Goal: Task Accomplishment & Management: Manage account settings

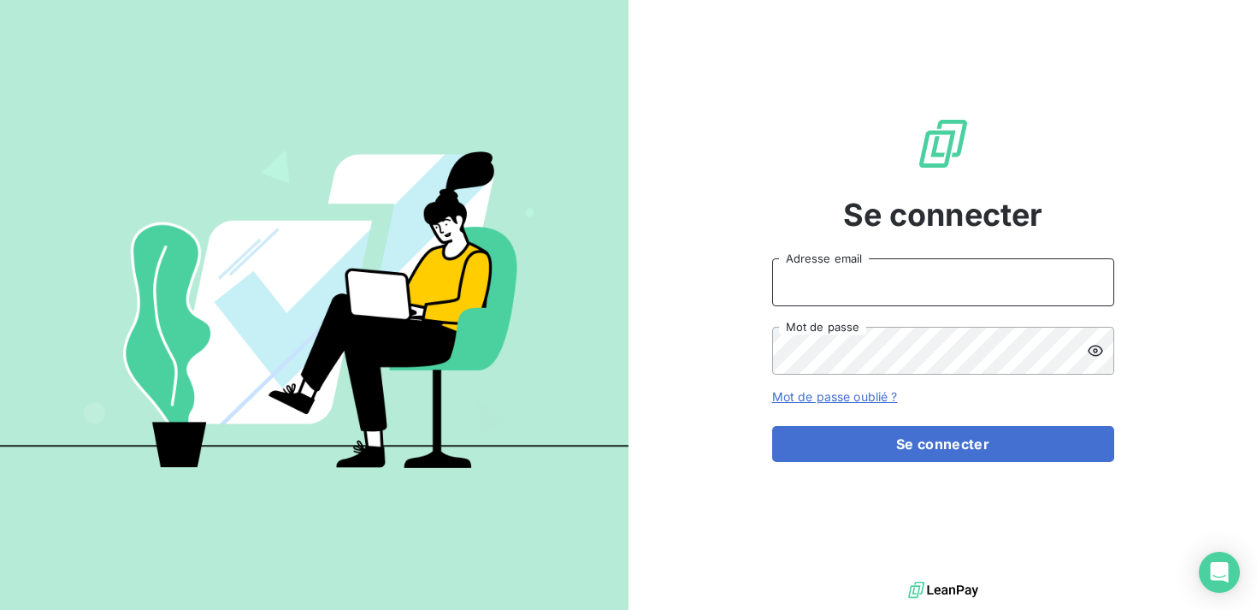
click at [893, 272] on input "Adresse email" at bounding box center [943, 282] width 342 height 48
type input "kbensimon@omedo.co"
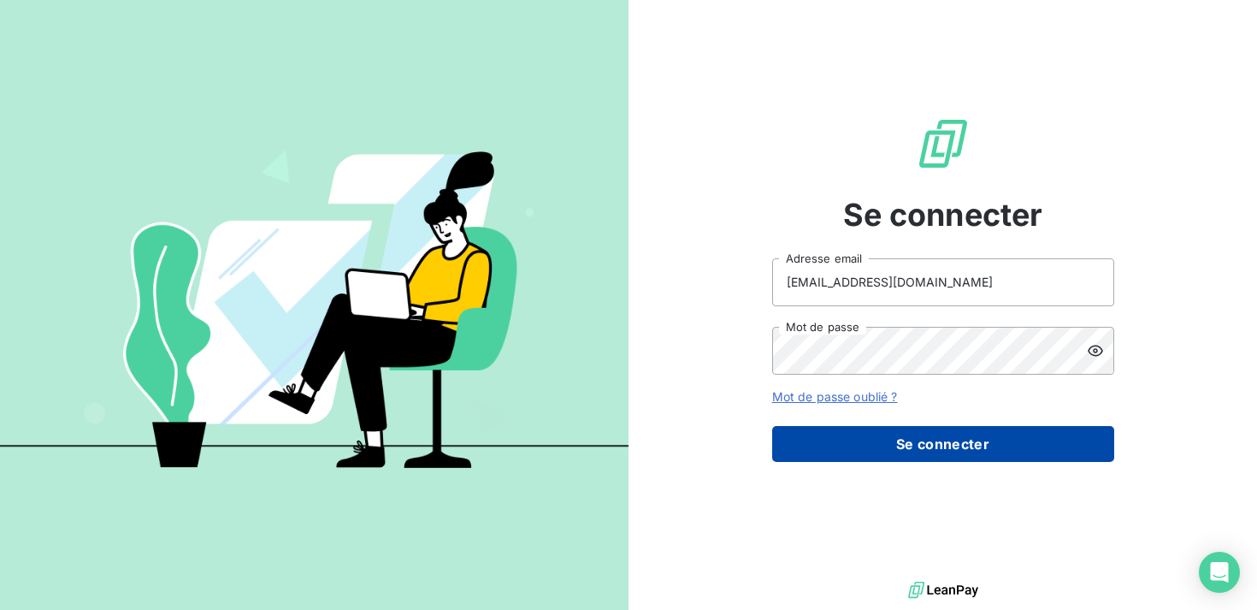
click at [905, 433] on button "Se connecter" at bounding box center [943, 444] width 342 height 36
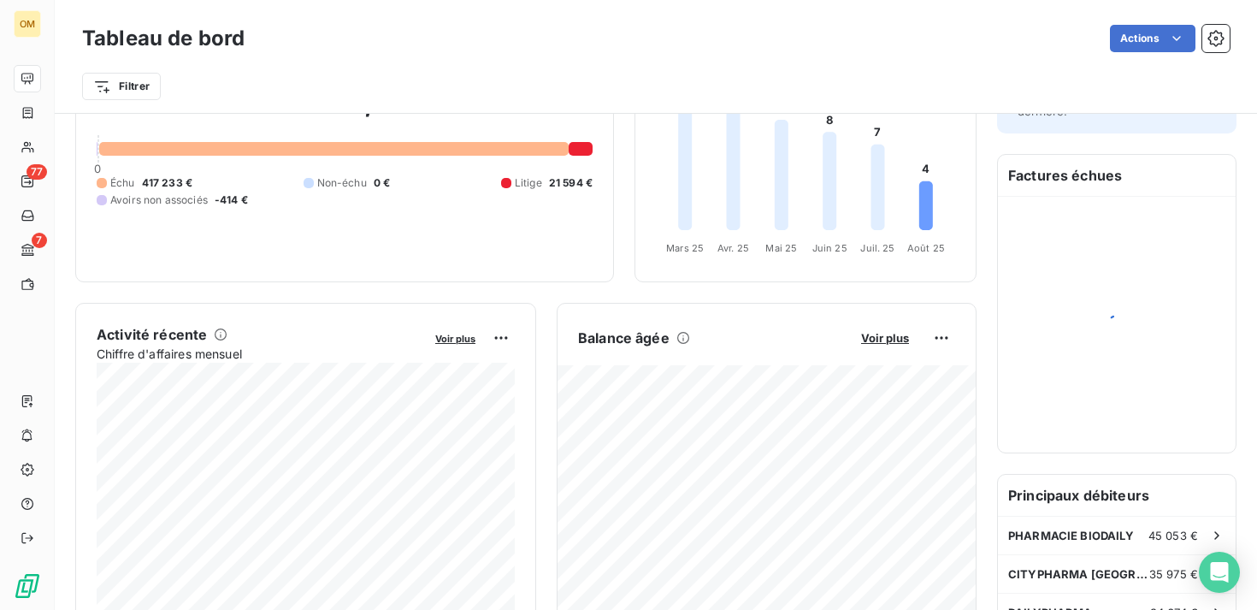
scroll to position [185, 0]
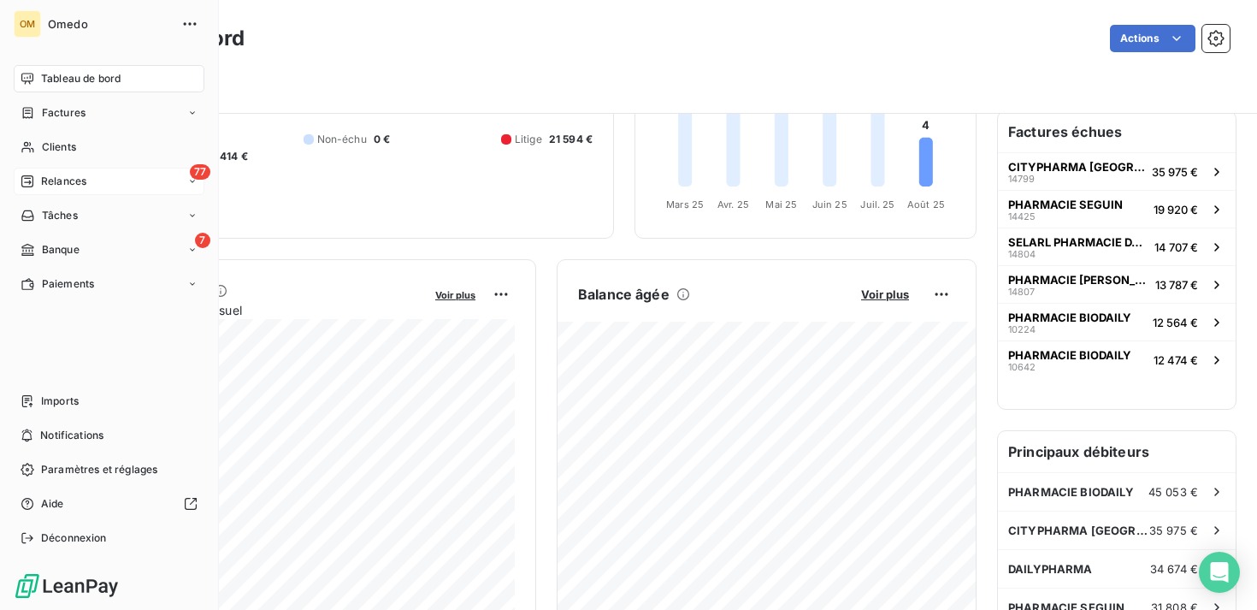
click at [40, 172] on div "77 Relances" at bounding box center [109, 181] width 191 height 27
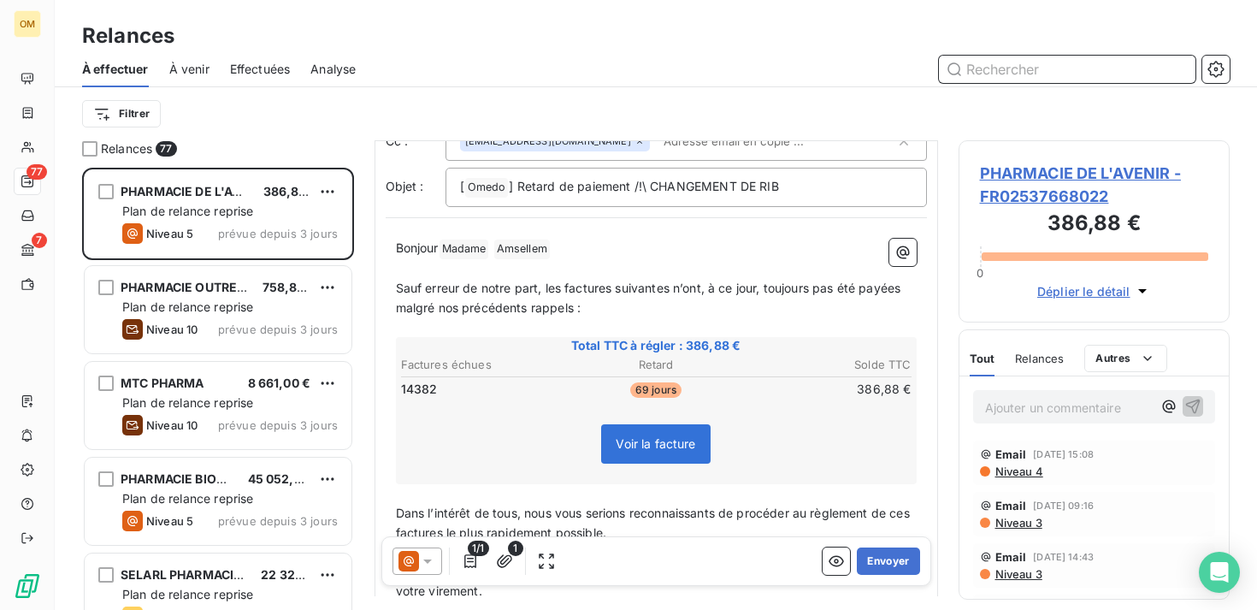
scroll to position [89, 0]
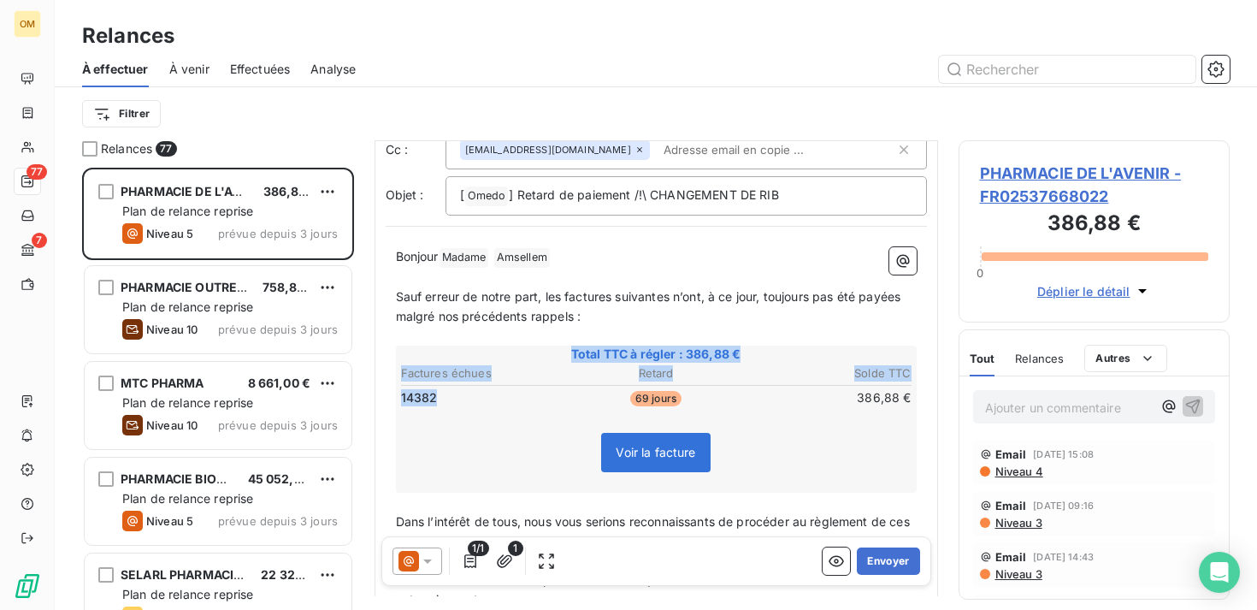
drag, startPoint x: 446, startPoint y: 396, endPoint x: 392, endPoint y: 394, distance: 54.7
click at [392, 394] on div "Bonjour Madame ﻿ [PERSON_NAME] ﻿ ﻿ ﻿ Sauf erreur de notre part, les factures su…" at bounding box center [656, 614] width 541 height 755
click at [459, 398] on td "14382" at bounding box center [484, 397] width 169 height 19
drag, startPoint x: 446, startPoint y: 398, endPoint x: 400, endPoint y: 368, distance: 55.0
click at [400, 368] on table "Factures échues Retard Solde TTC 14382 69 jours 386,88 €" at bounding box center [656, 385] width 516 height 46
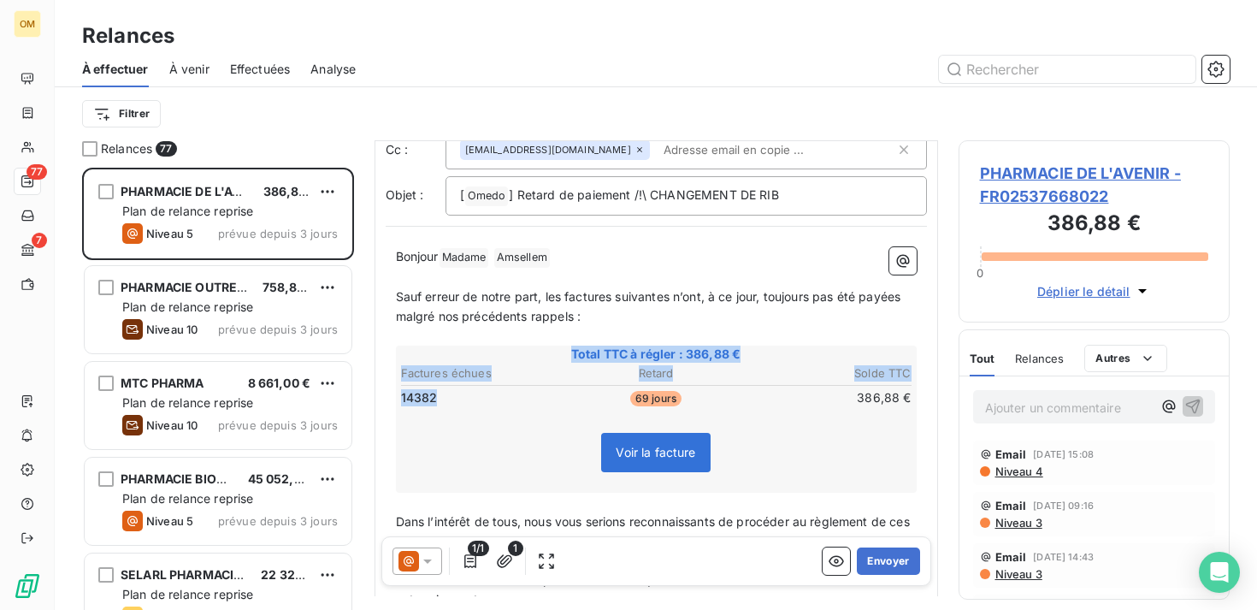
drag, startPoint x: 434, startPoint y: 394, endPoint x: 387, endPoint y: 394, distance: 47.0
click at [387, 394] on div "Bonjour Madame ﻿ [PERSON_NAME] ﻿ ﻿ ﻿ Sauf erreur de notre part, les factures su…" at bounding box center [656, 614] width 541 height 755
click at [445, 401] on td "14382" at bounding box center [484, 397] width 169 height 19
drag, startPoint x: 434, startPoint y: 399, endPoint x: 401, endPoint y: 395, distance: 33.6
click at [401, 395] on span "14382" at bounding box center [419, 397] width 37 height 17
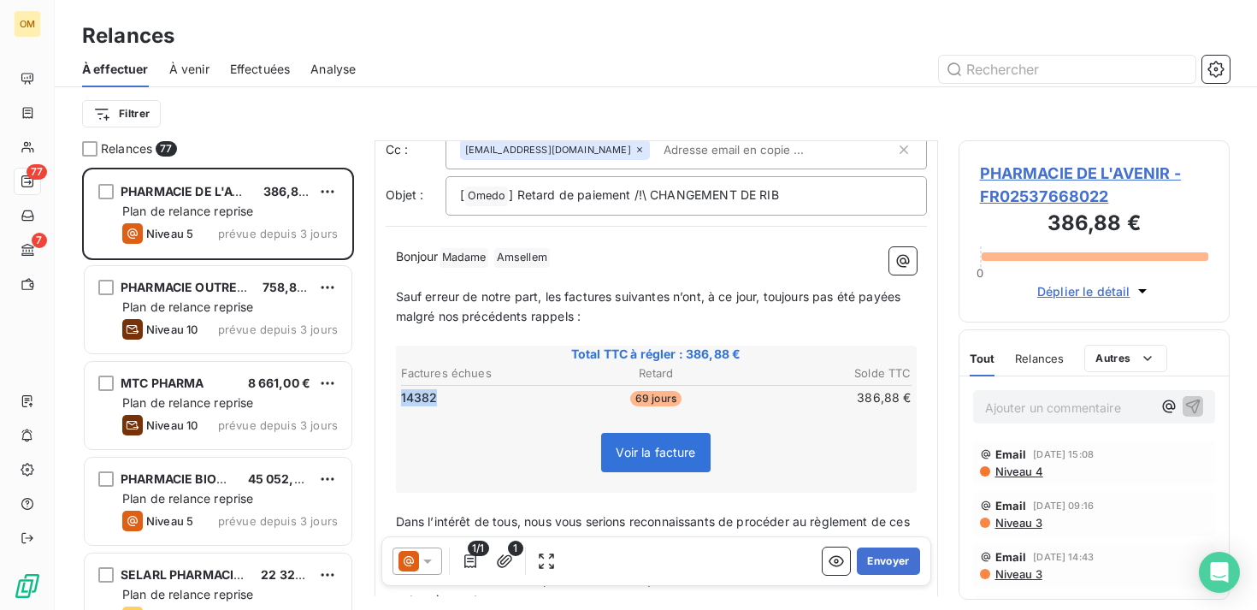
drag, startPoint x: 439, startPoint y: 398, endPoint x: 400, endPoint y: 397, distance: 38.5
click at [400, 397] on td "14382" at bounding box center [484, 397] width 169 height 19
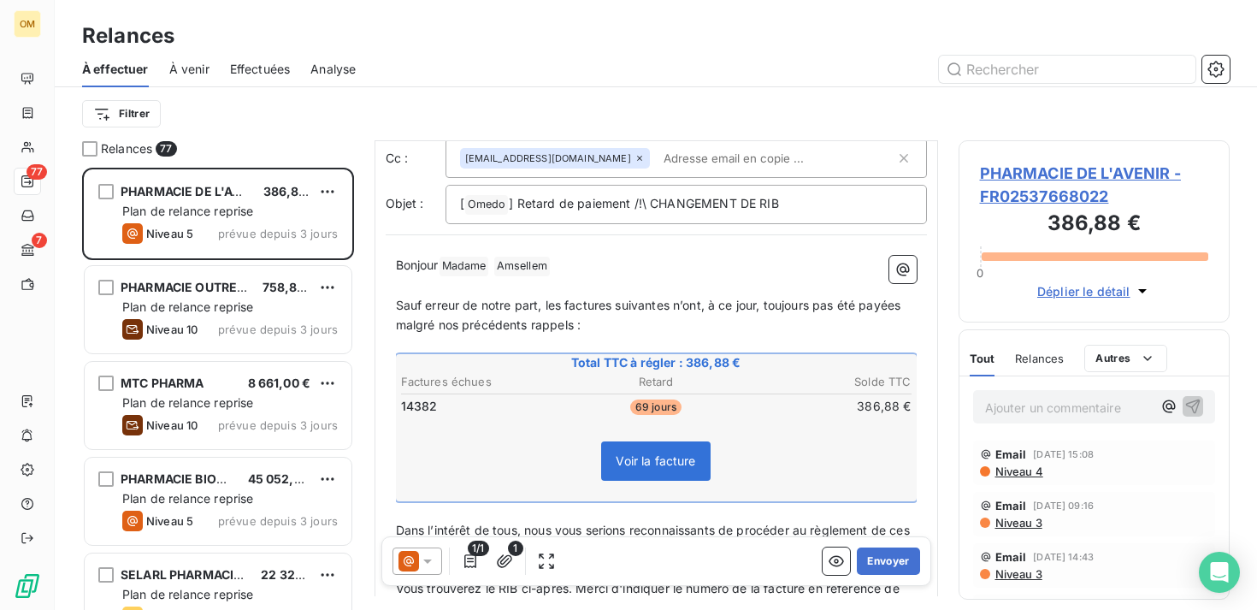
scroll to position [195, 0]
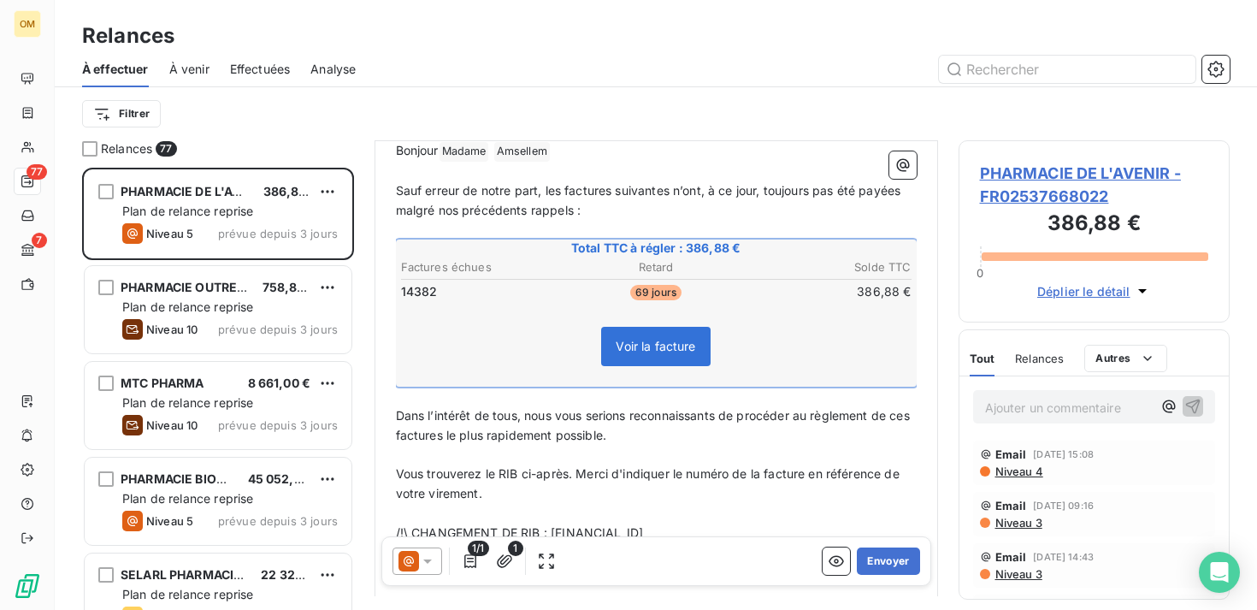
click at [663, 345] on span "Voir la facture" at bounding box center [656, 346] width 80 height 15
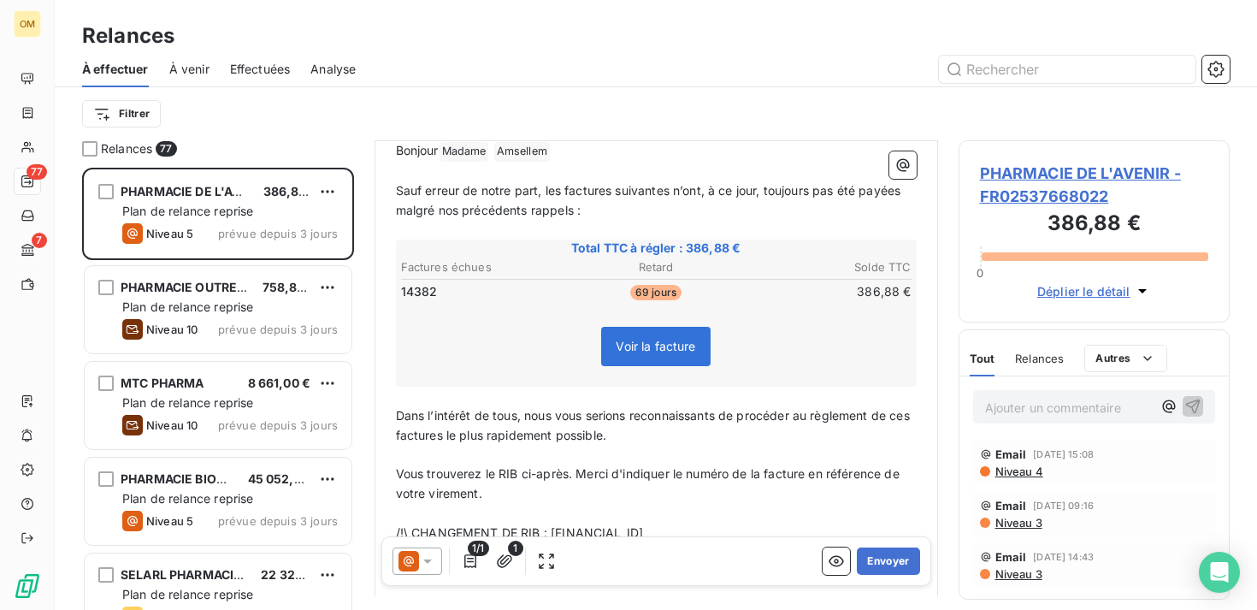
click at [653, 345] on span "Voir la facture" at bounding box center [656, 346] width 80 height 15
click at [620, 350] on span "Voir la facture" at bounding box center [656, 346] width 80 height 15
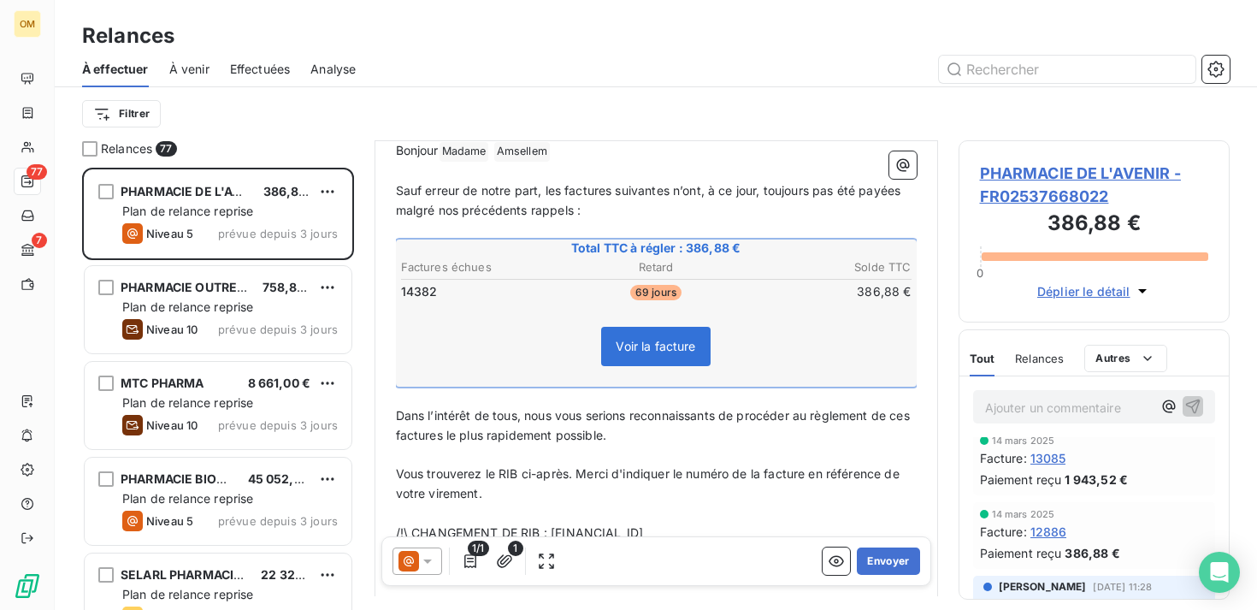
scroll to position [0, 0]
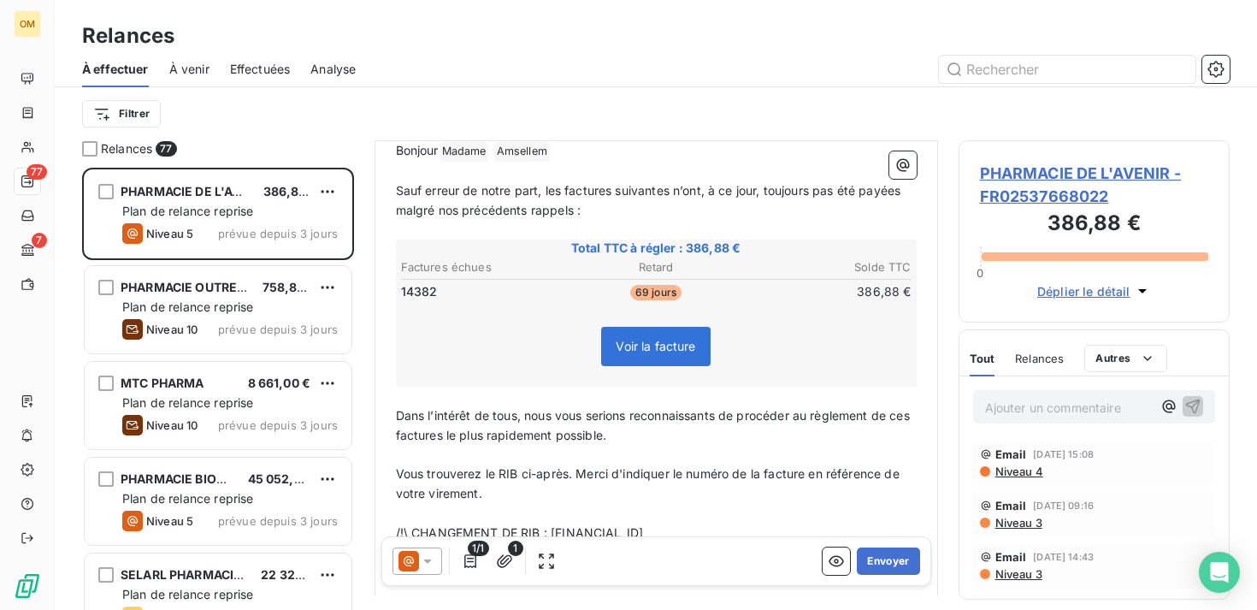
click at [1072, 412] on p "Ajouter un commentaire ﻿" at bounding box center [1069, 407] width 168 height 21
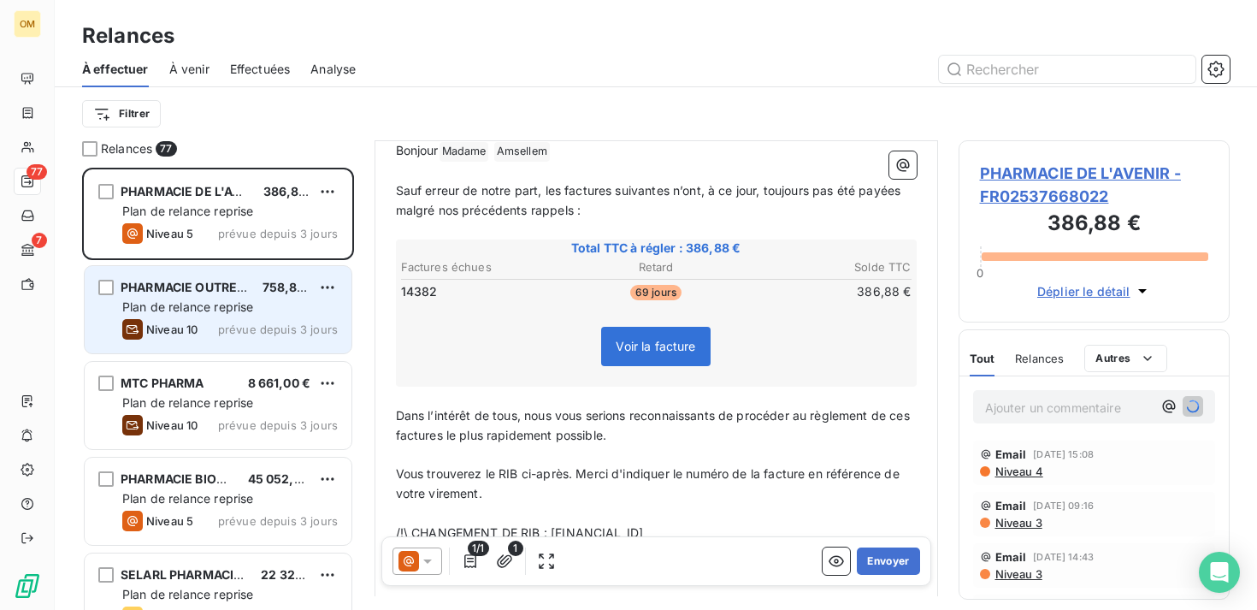
click at [223, 304] on span "Plan de relance reprise" at bounding box center [187, 306] width 131 height 15
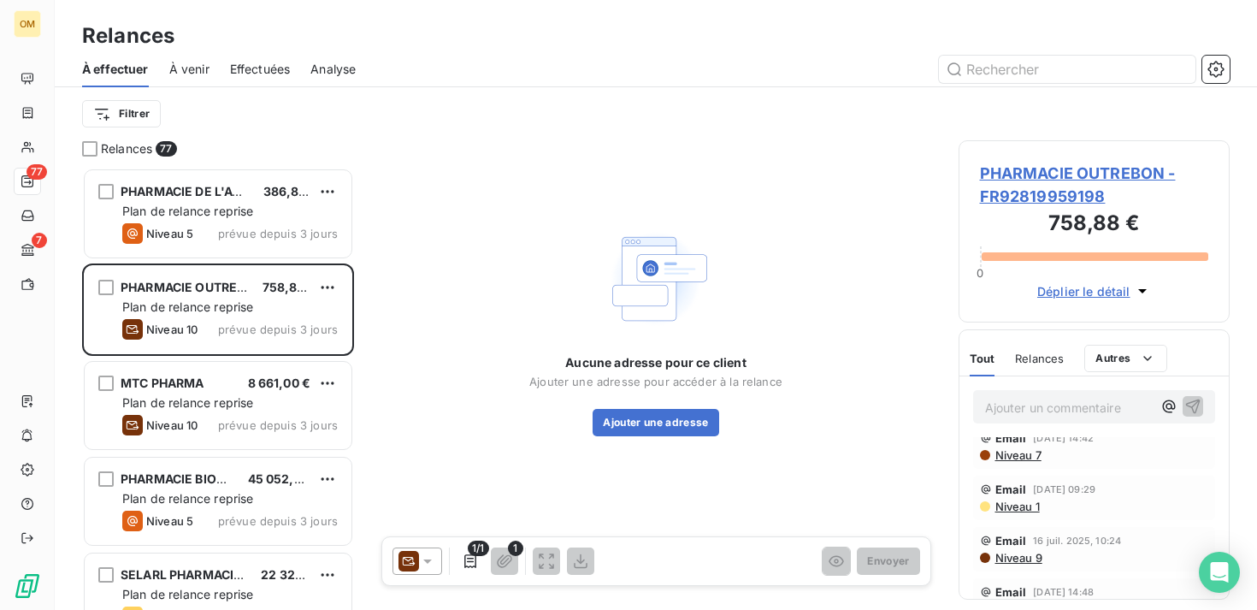
scroll to position [74, 0]
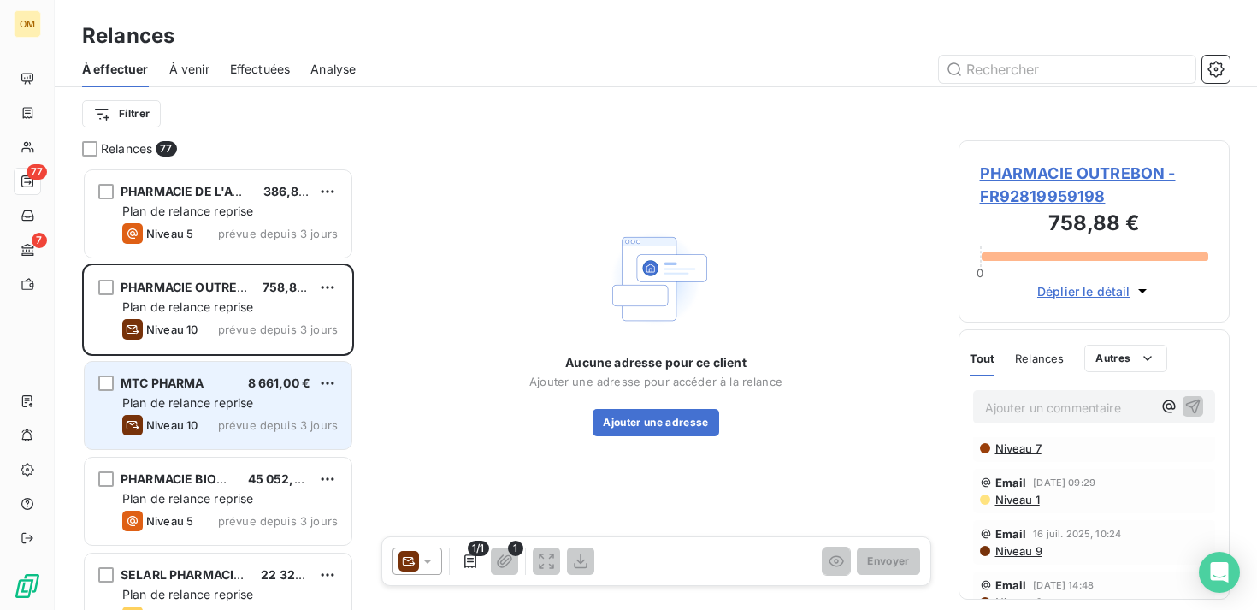
click at [279, 406] on div "Plan de relance reprise" at bounding box center [229, 402] width 215 height 17
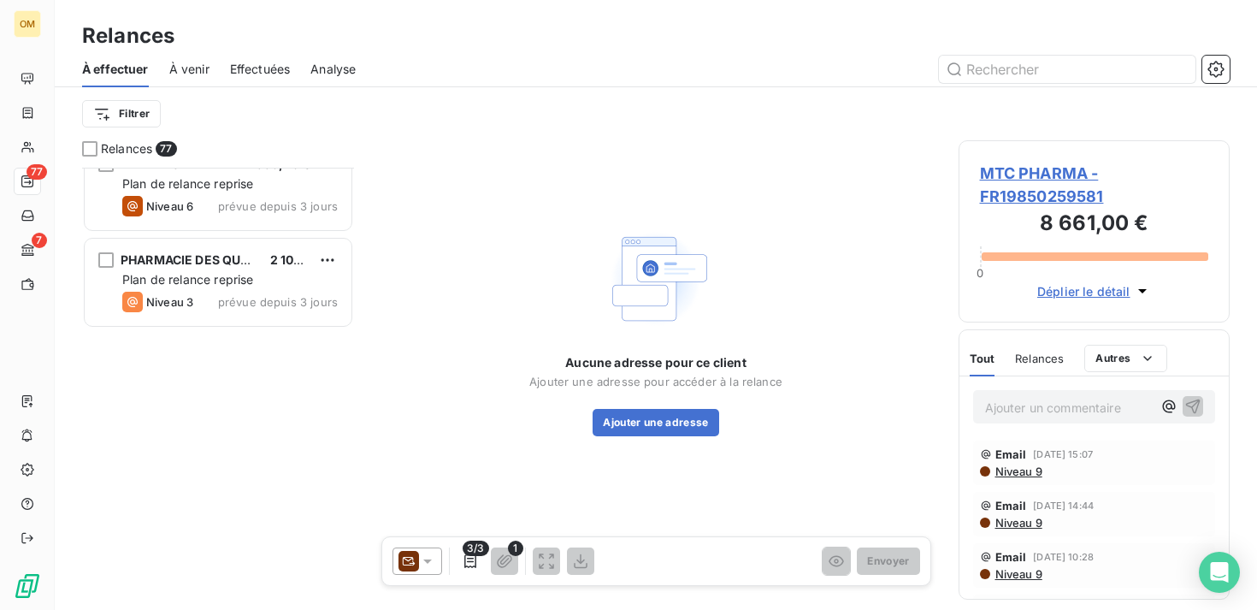
scroll to position [1491, 0]
